Goal: Use online tool/utility: Utilize a website feature to perform a specific function

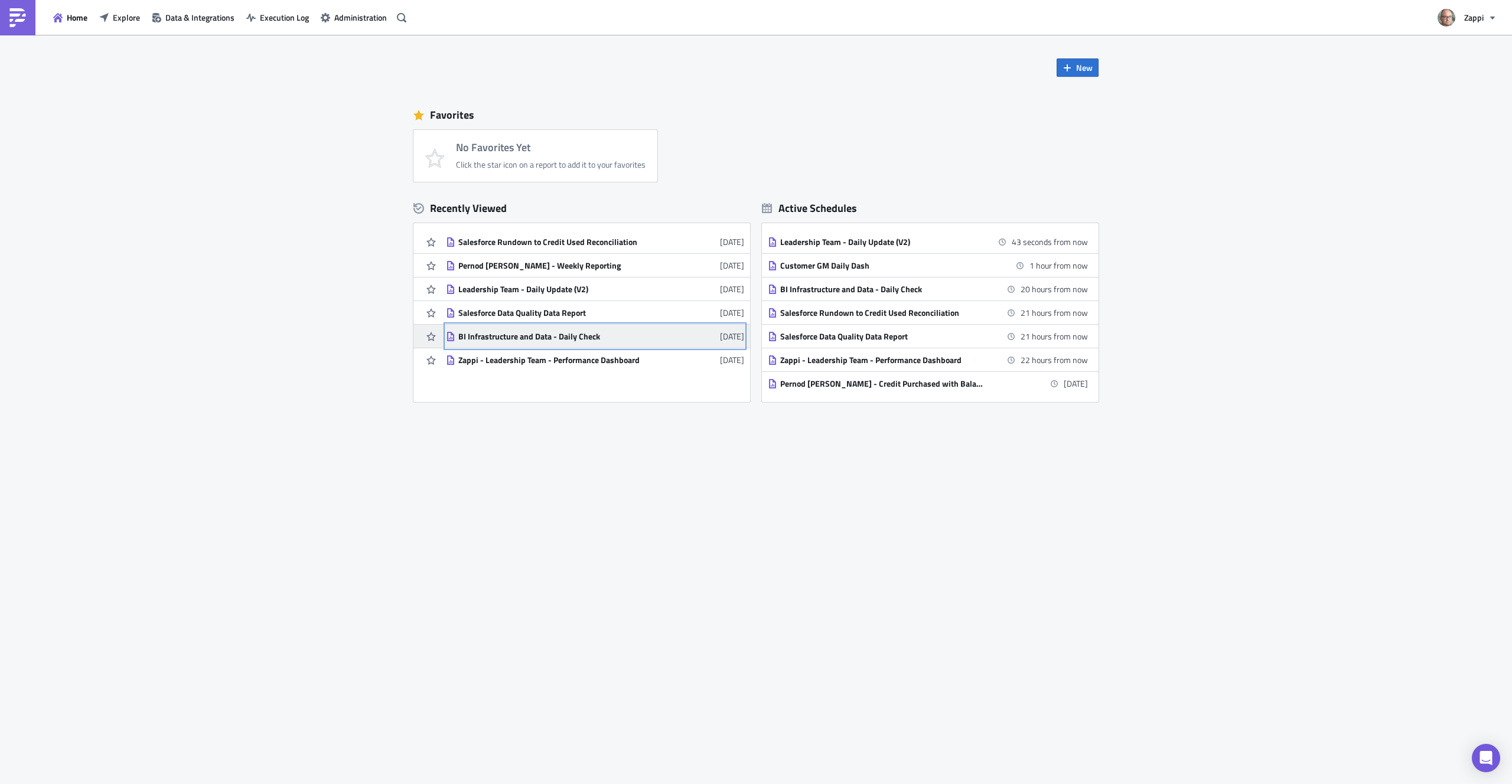
click at [575, 339] on div "BI Infrastructure and Data - Daily Check" at bounding box center [561, 336] width 206 height 11
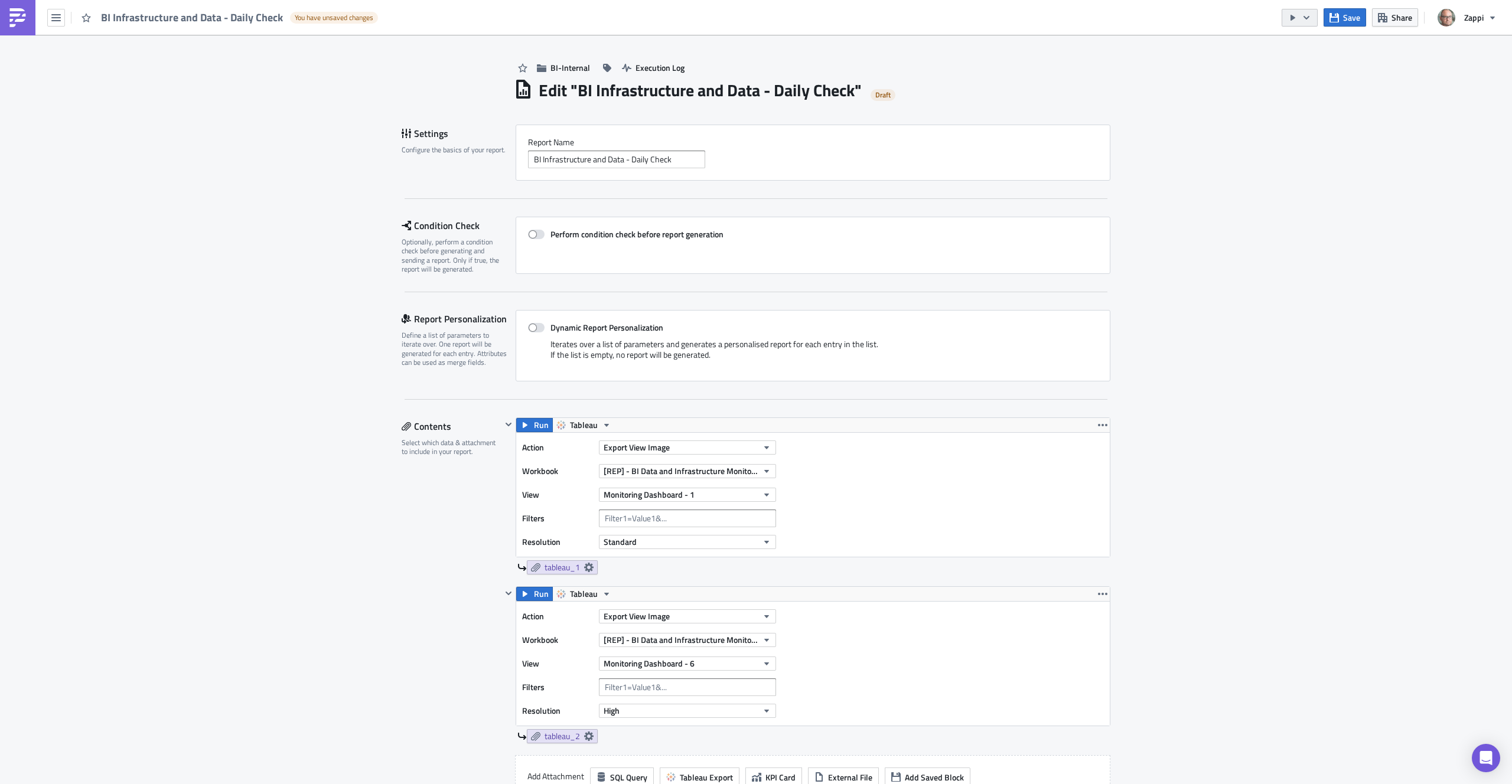
click at [1307, 15] on icon "button" at bounding box center [1306, 17] width 9 height 9
click at [1305, 48] on div "Send Just to Me" at bounding box center [1335, 47] width 92 height 12
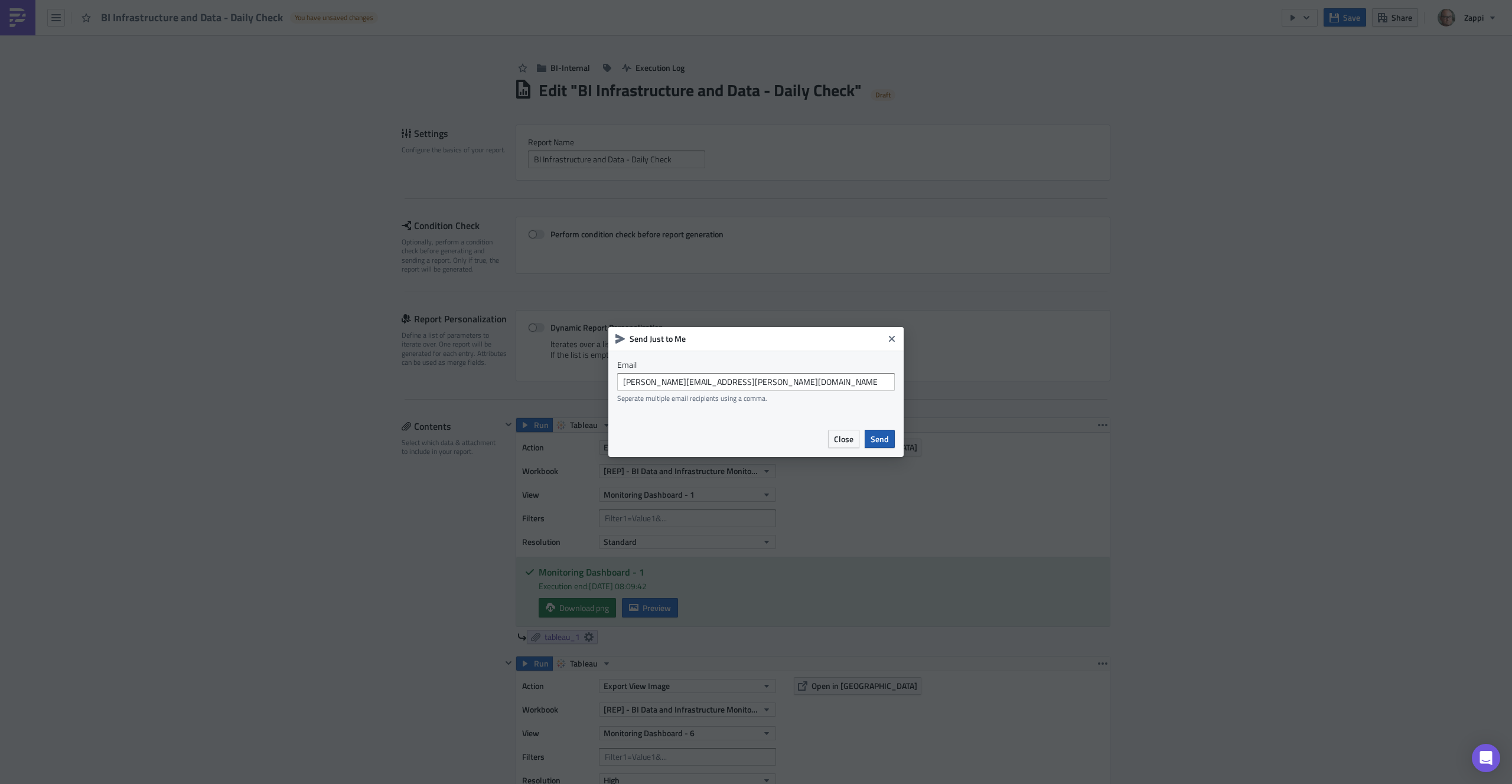
click at [880, 440] on span "Send" at bounding box center [880, 439] width 19 height 12
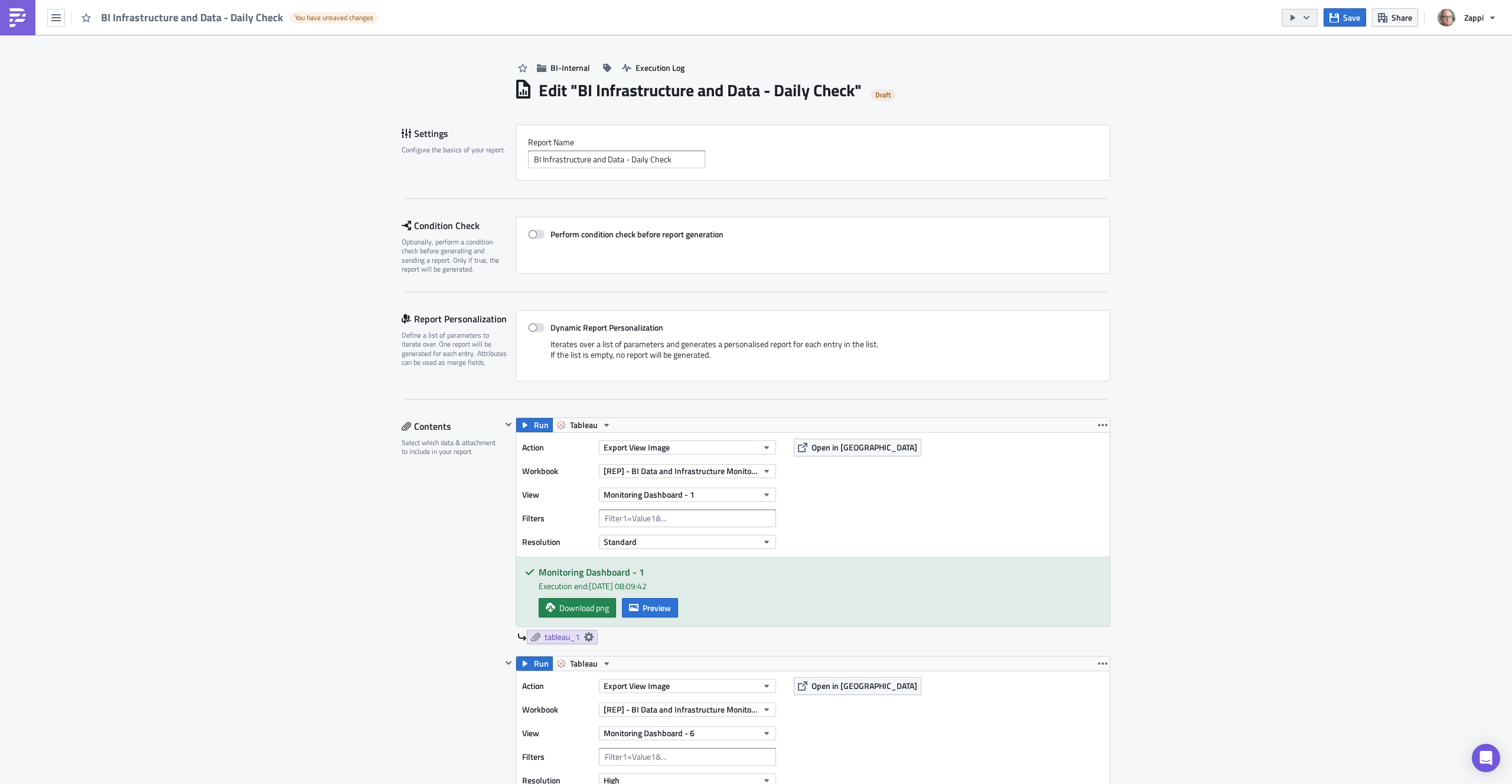
click at [1307, 20] on icon "button" at bounding box center [1306, 17] width 9 height 9
click at [1307, 69] on div "Run Report" at bounding box center [1335, 65] width 92 height 12
